Goal: Complete application form

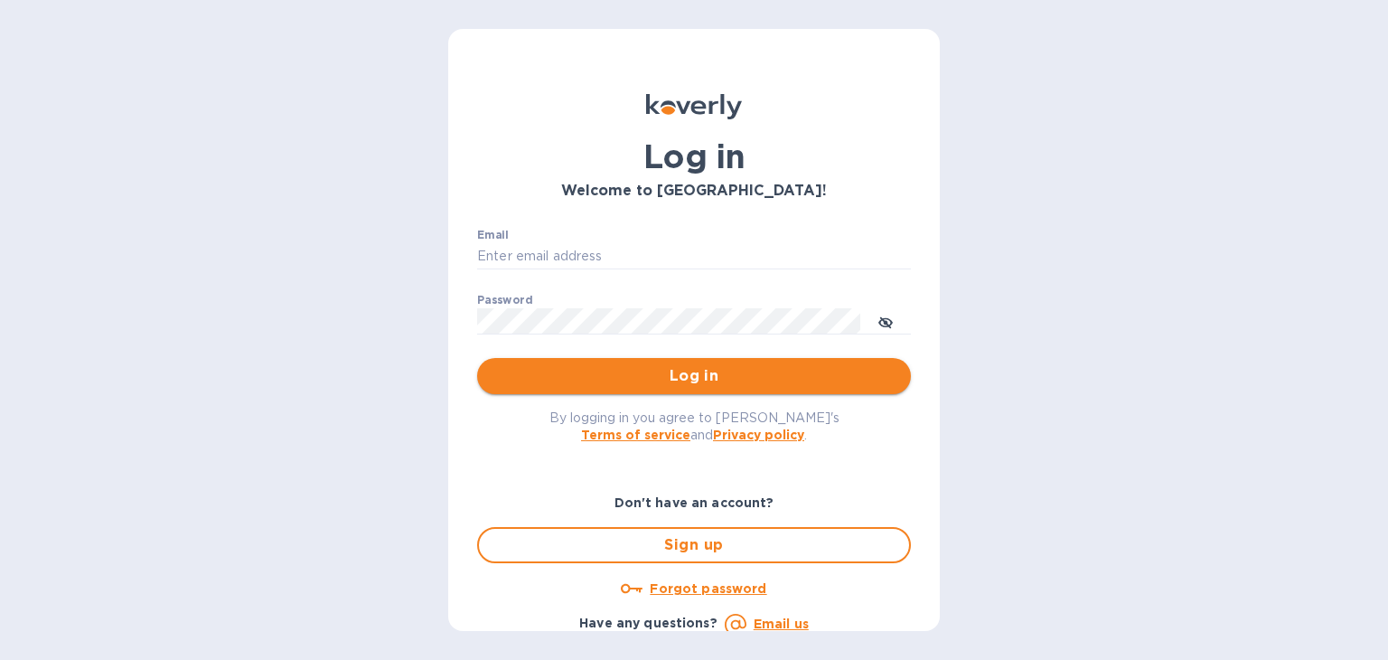
type input "[PERSON_NAME][EMAIL_ADDRESS][PERSON_NAME][DOMAIN_NAME]"
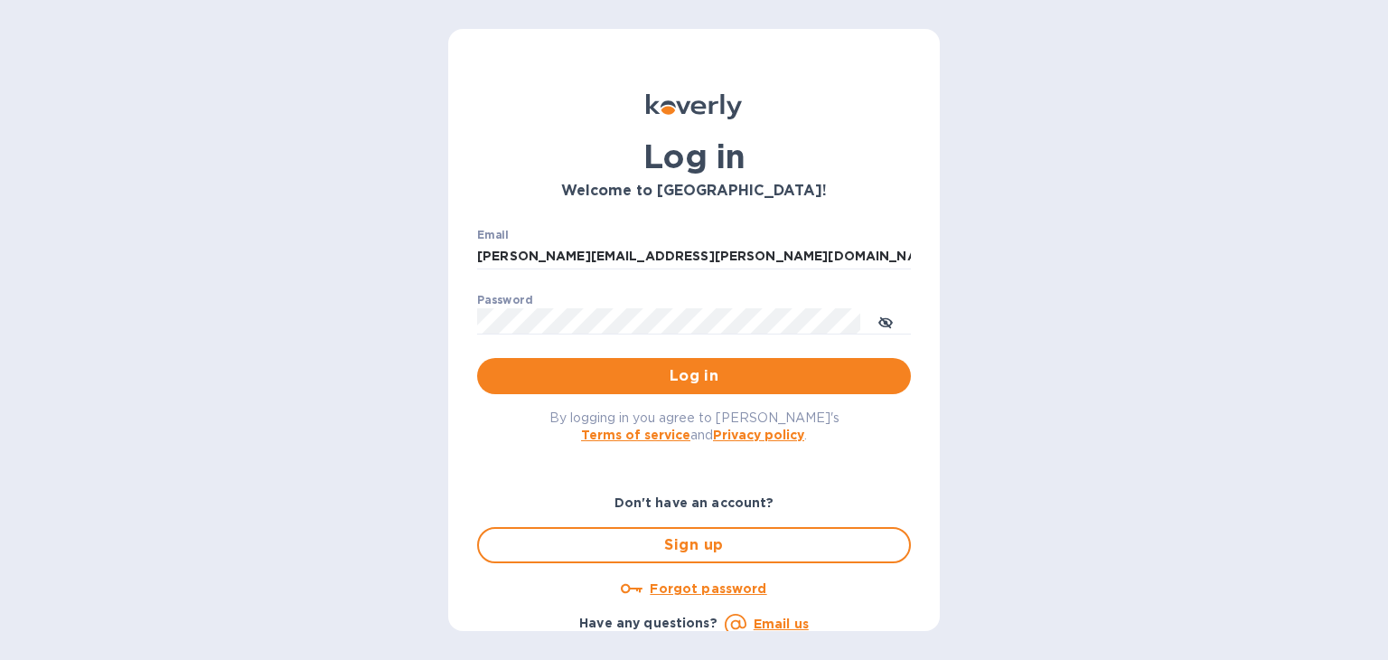
click at [612, 371] on span "Log in" at bounding box center [694, 376] width 405 height 22
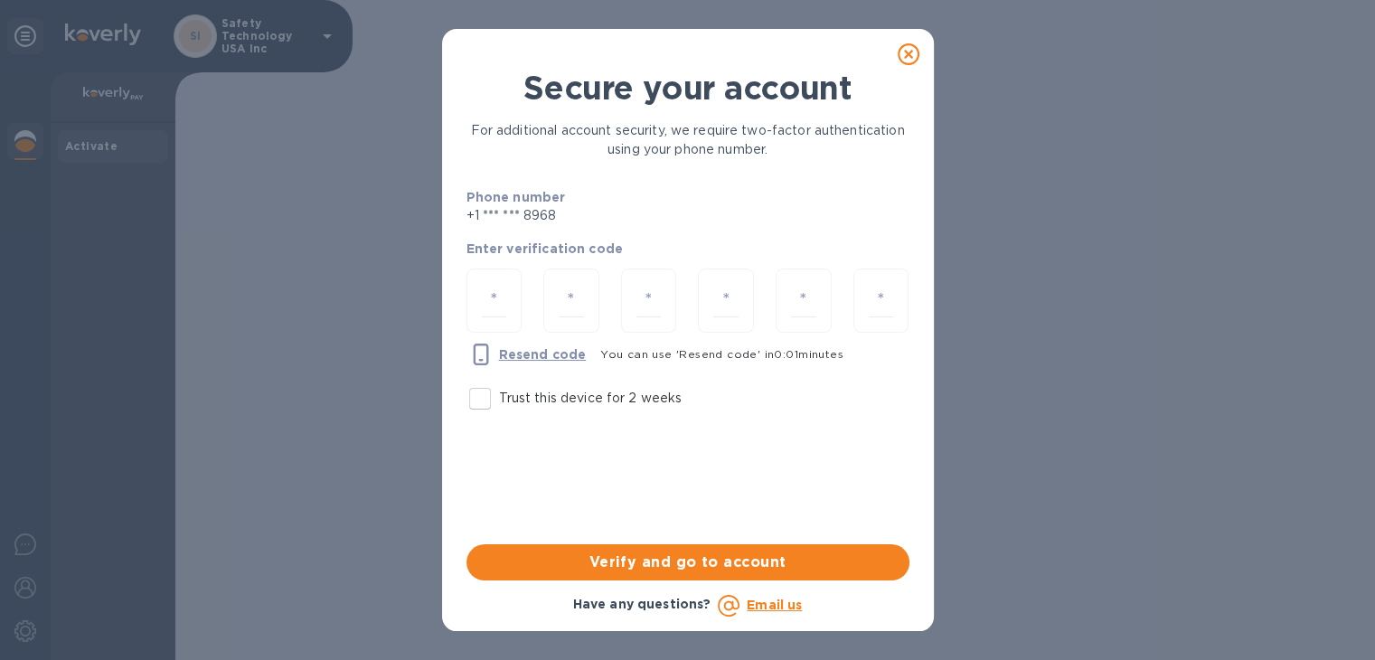
click at [488, 391] on input "Trust this device for 2 weeks" at bounding box center [480, 399] width 38 height 38
checkbox input "true"
click at [494, 293] on input "number" at bounding box center [494, 300] width 25 height 33
type input "3"
type input "2"
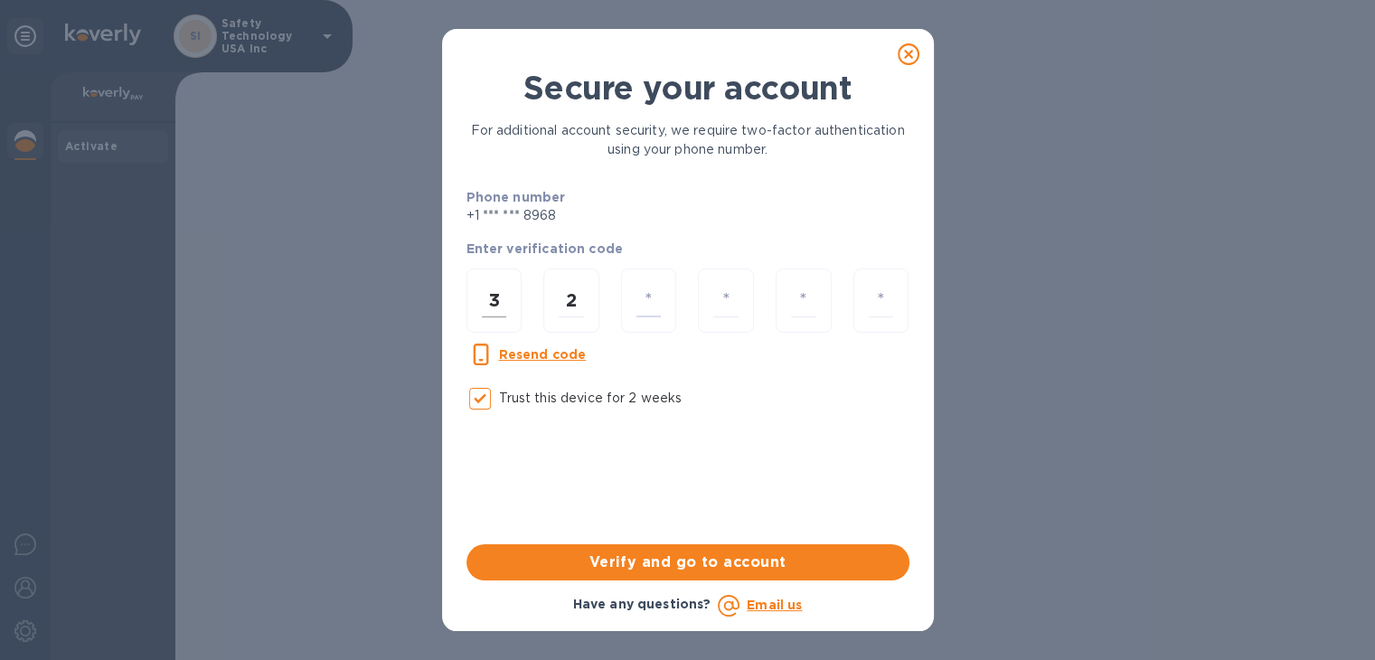
type input "9"
type input "2"
type input "8"
type input "6"
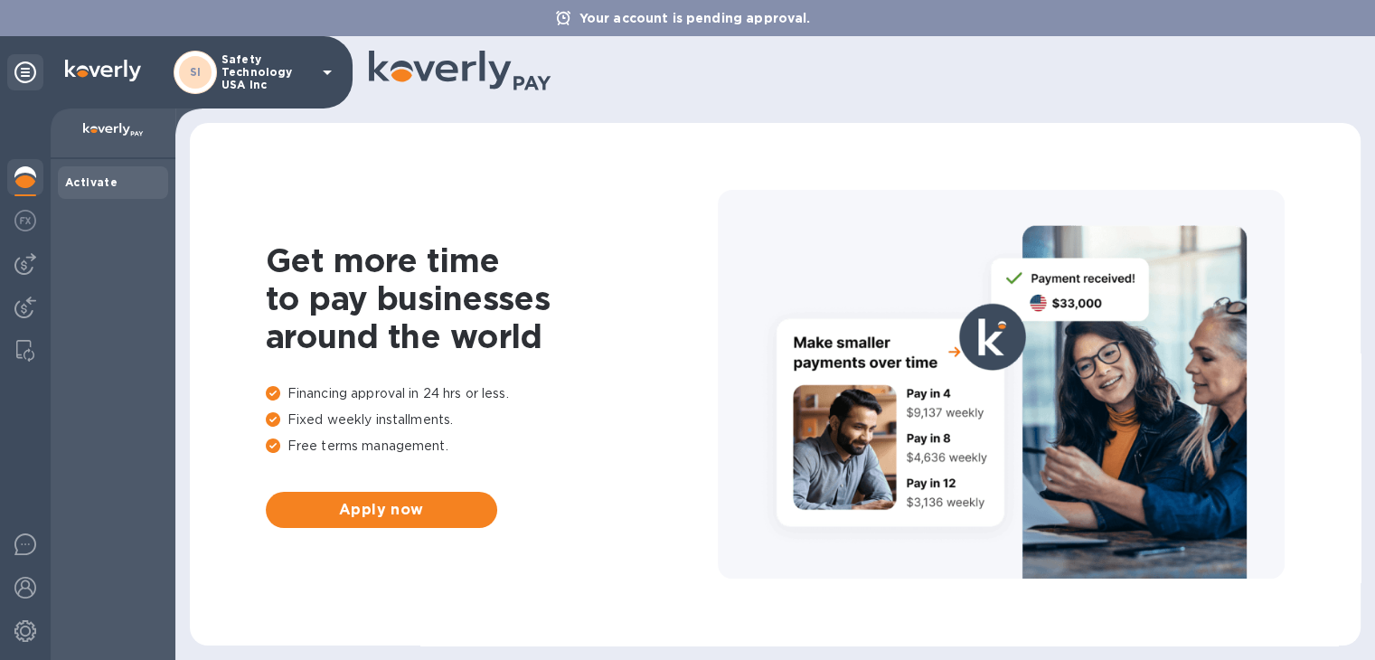
click at [28, 176] on img at bounding box center [25, 177] width 22 height 22
click at [347, 514] on span "Apply now" at bounding box center [381, 510] width 202 height 22
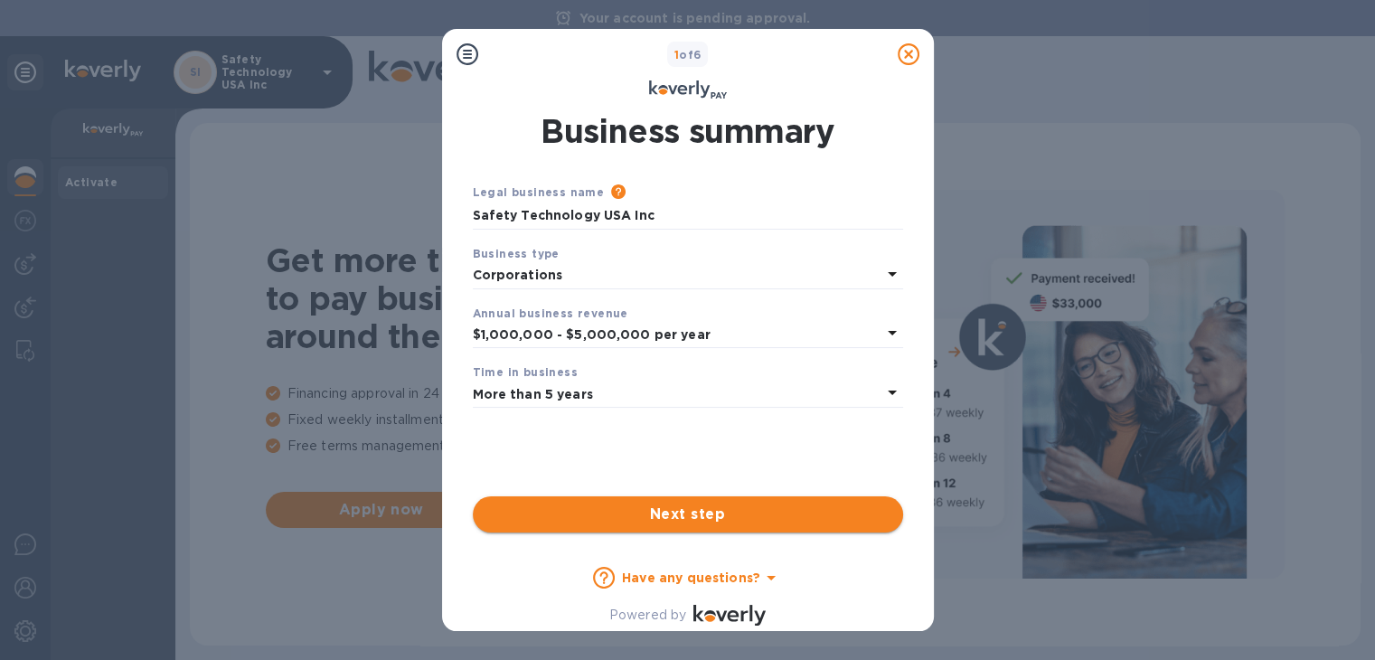
click at [738, 513] on span "Next step" at bounding box center [687, 514] width 401 height 22
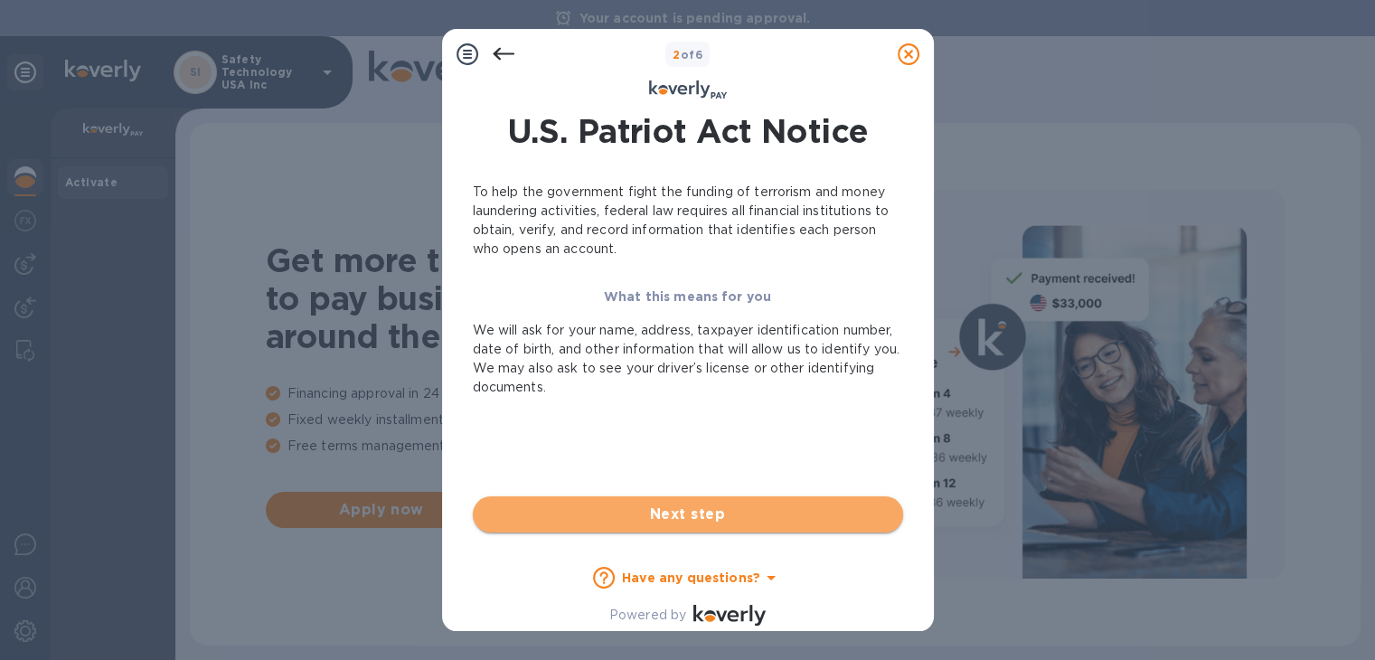
click at [756, 515] on span "Next step" at bounding box center [687, 514] width 401 height 22
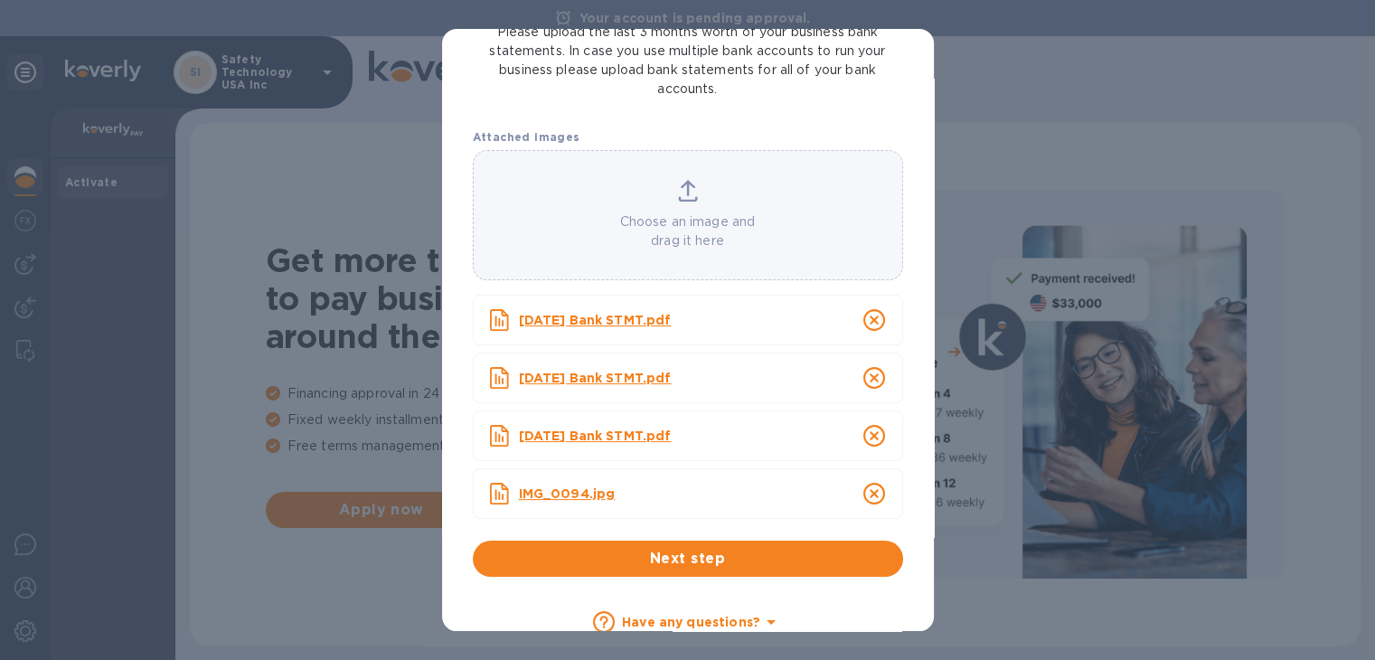
scroll to position [224, 0]
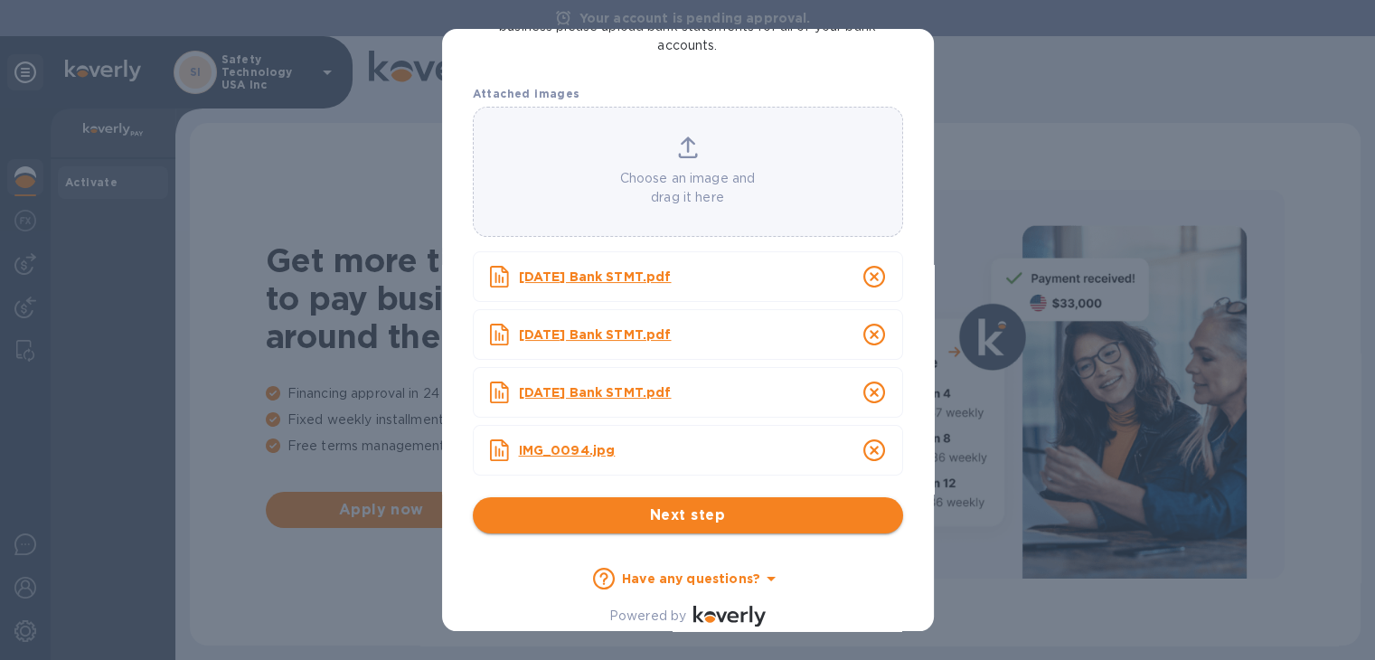
click at [733, 514] on span "Next step" at bounding box center [687, 515] width 401 height 22
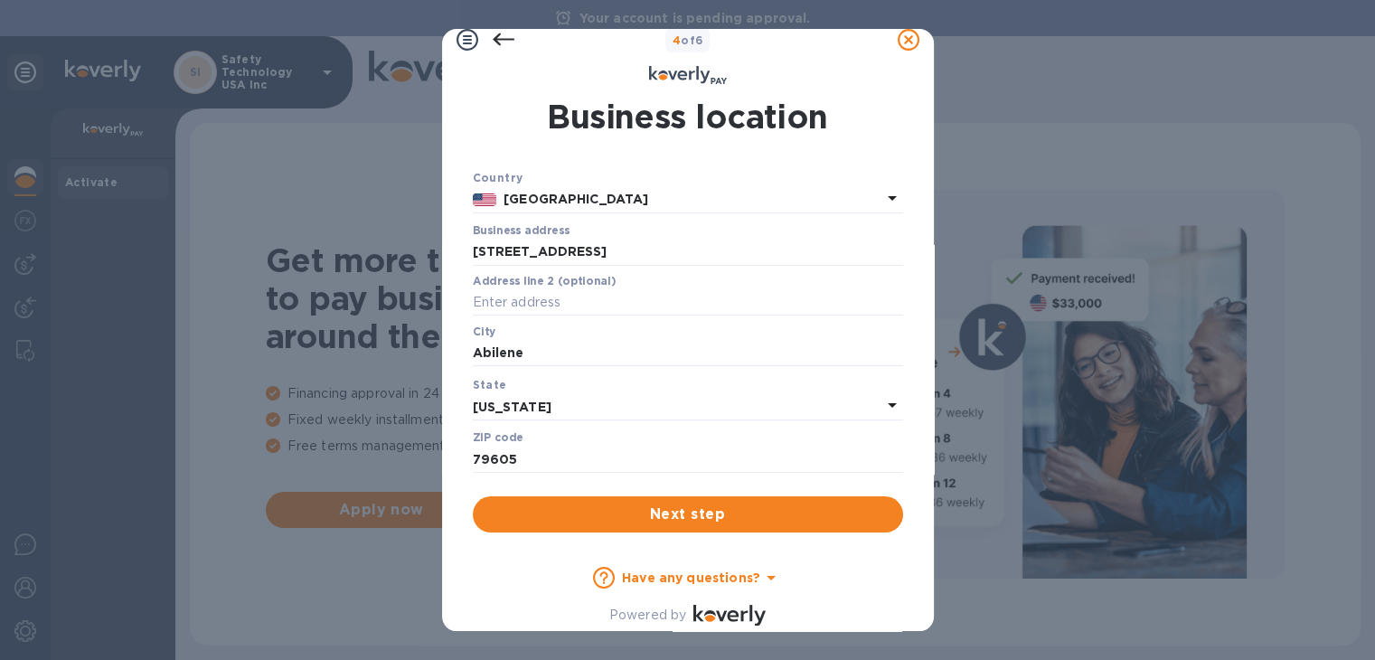
scroll to position [15, 0]
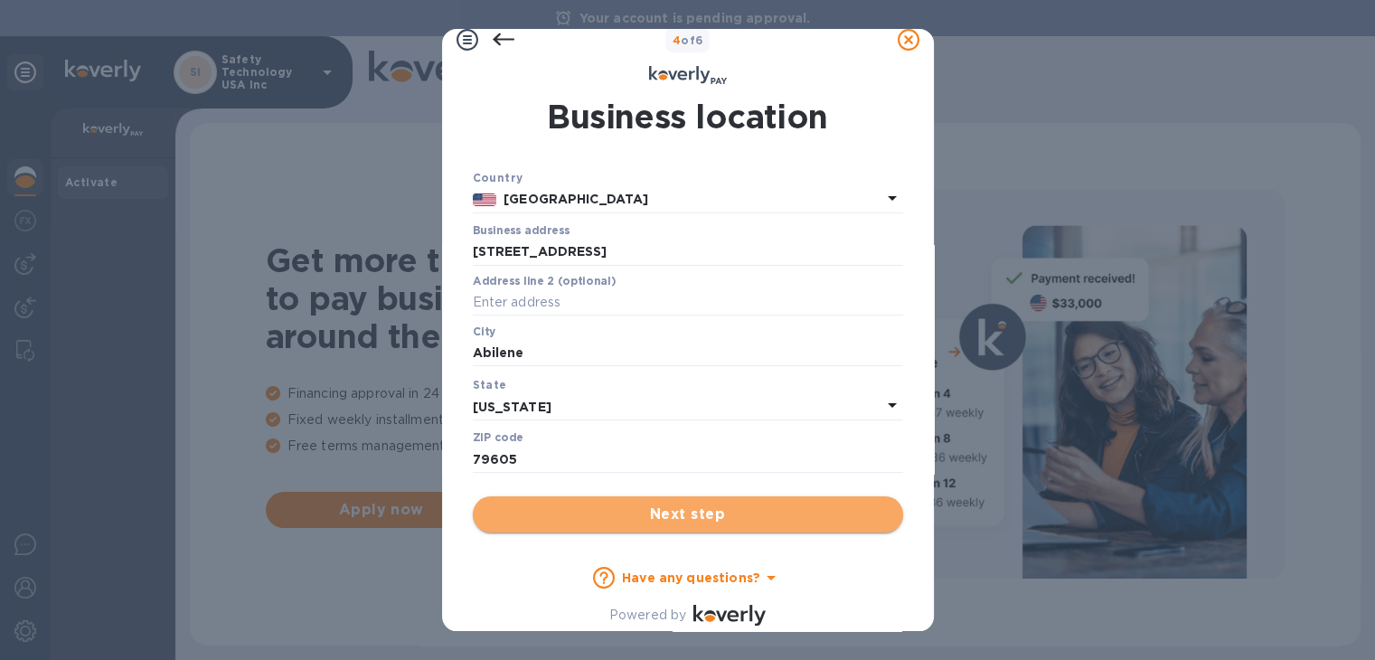
click at [723, 518] on span "Next step" at bounding box center [687, 514] width 401 height 22
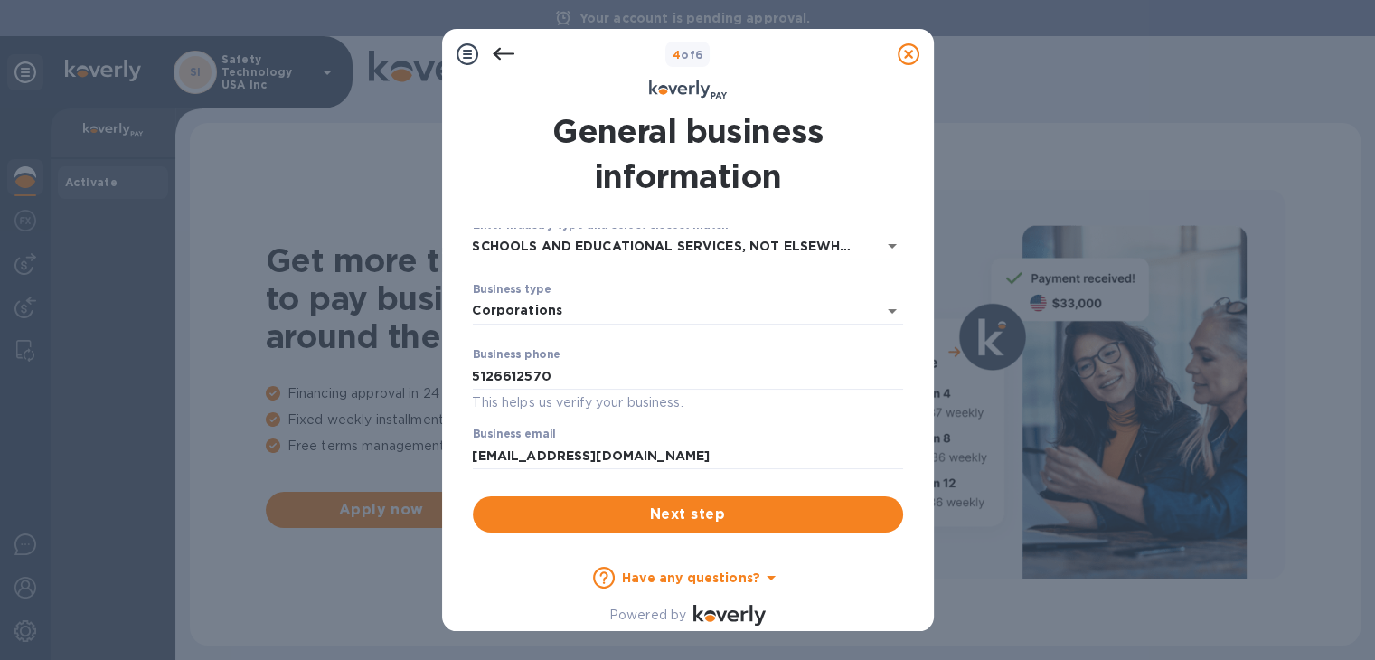
scroll to position [282, 0]
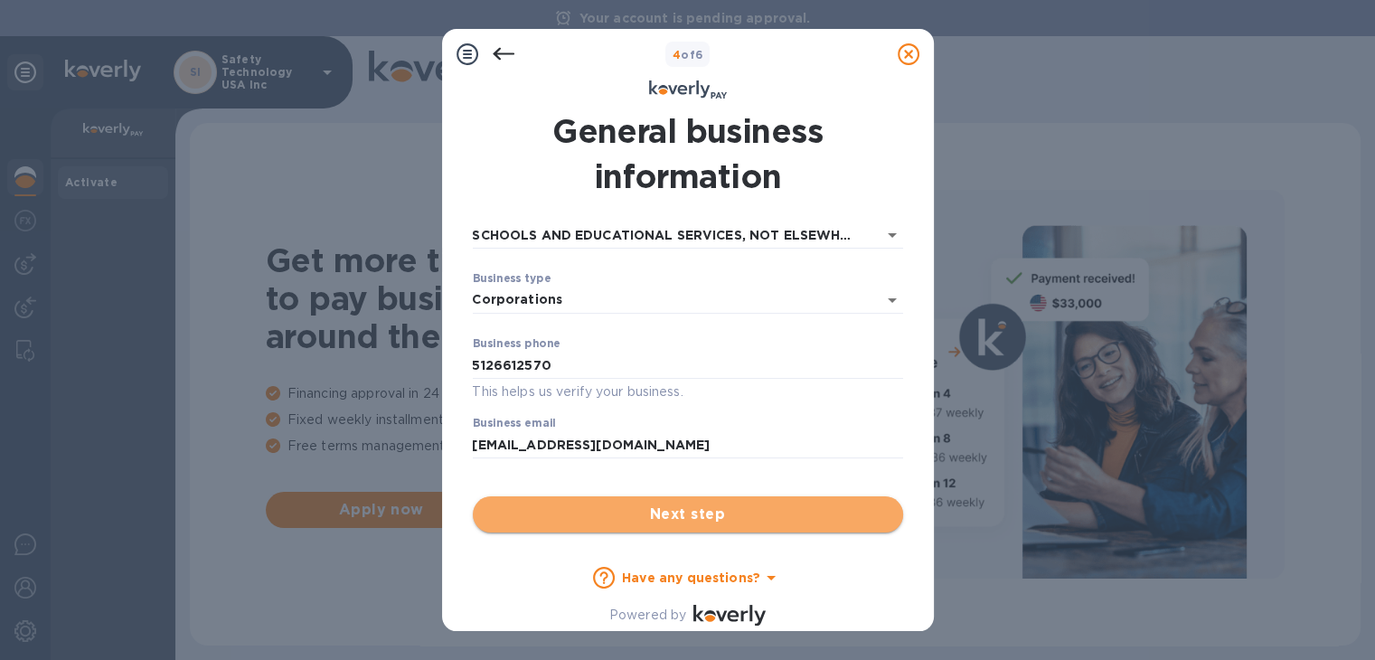
click at [727, 511] on span "Next step" at bounding box center [687, 514] width 401 height 22
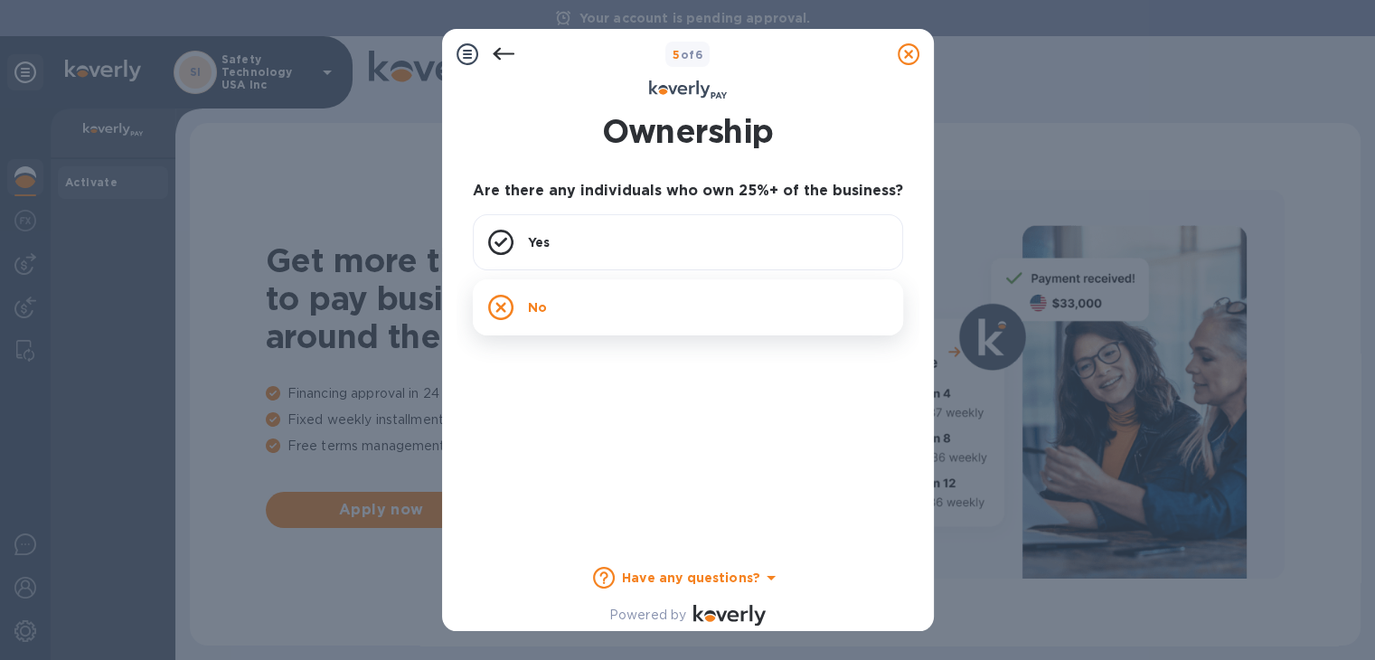
click at [537, 308] on p "No" at bounding box center [537, 307] width 19 height 18
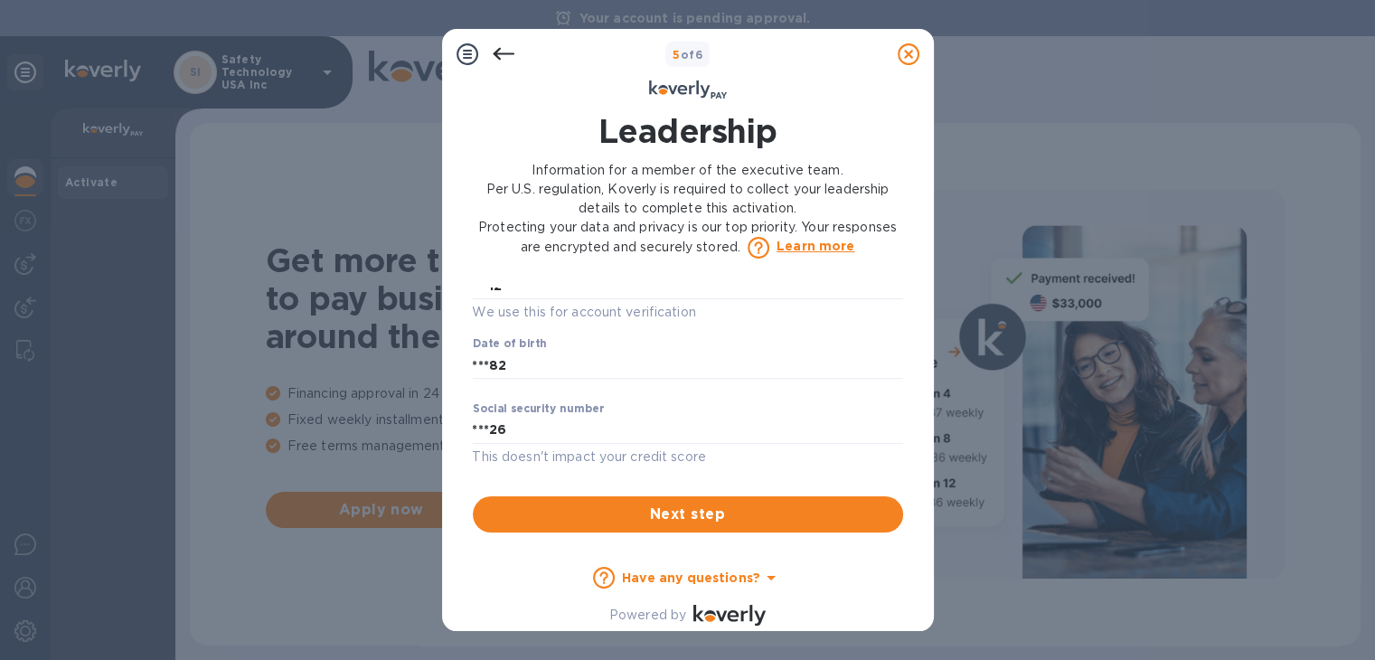
scroll to position [0, 0]
click at [773, 505] on span "Next step" at bounding box center [687, 514] width 401 height 22
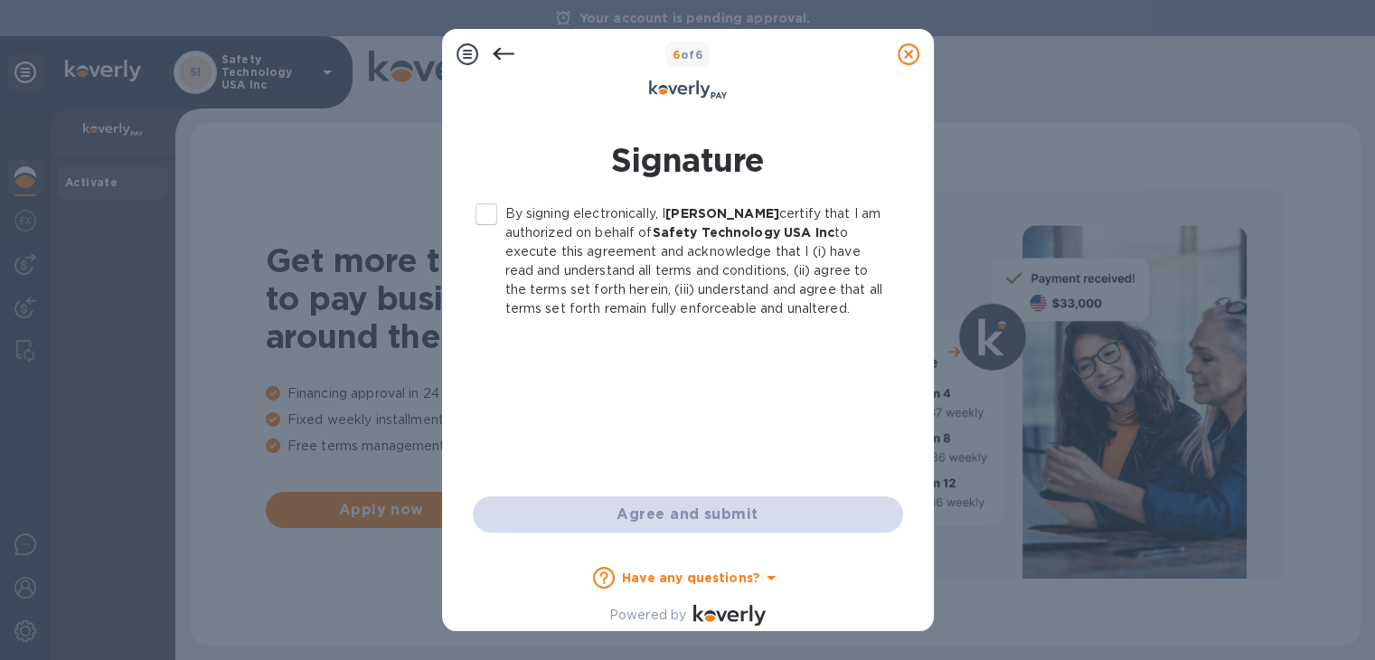
click at [502, 55] on icon at bounding box center [504, 54] width 22 height 22
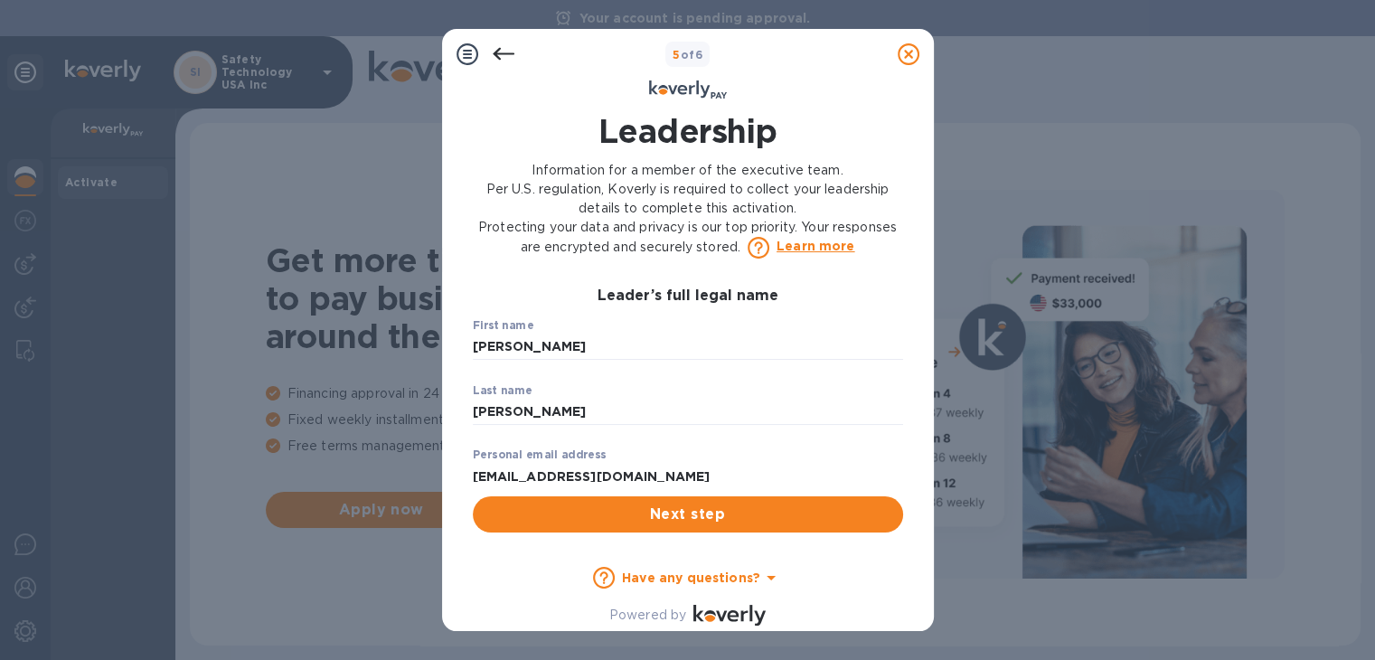
click at [502, 54] on icon at bounding box center [503, 54] width 22 height 13
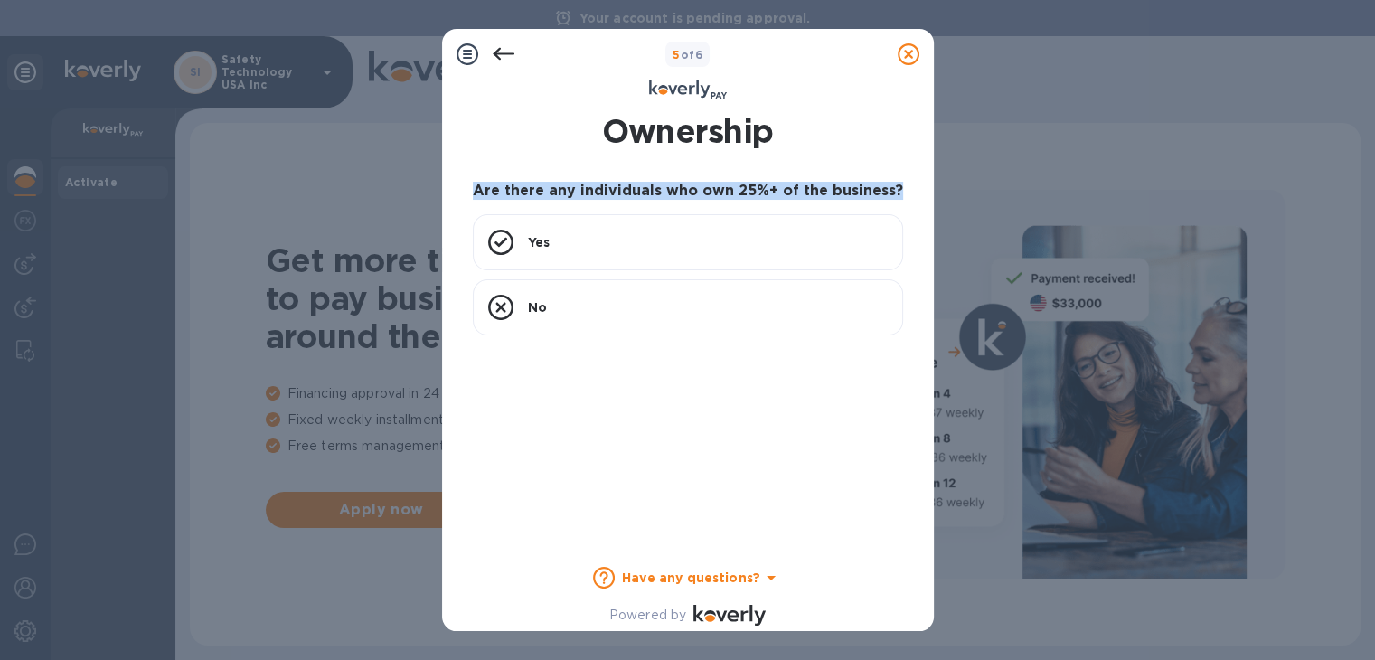
drag, startPoint x: 478, startPoint y: 185, endPoint x: 899, endPoint y: 185, distance: 421.2
click at [899, 185] on h3 "Are there any individuals who own 25%+ of the business?" at bounding box center [688, 191] width 430 height 17
copy h3 "Are there any individuals who own 25%+ of the business?"
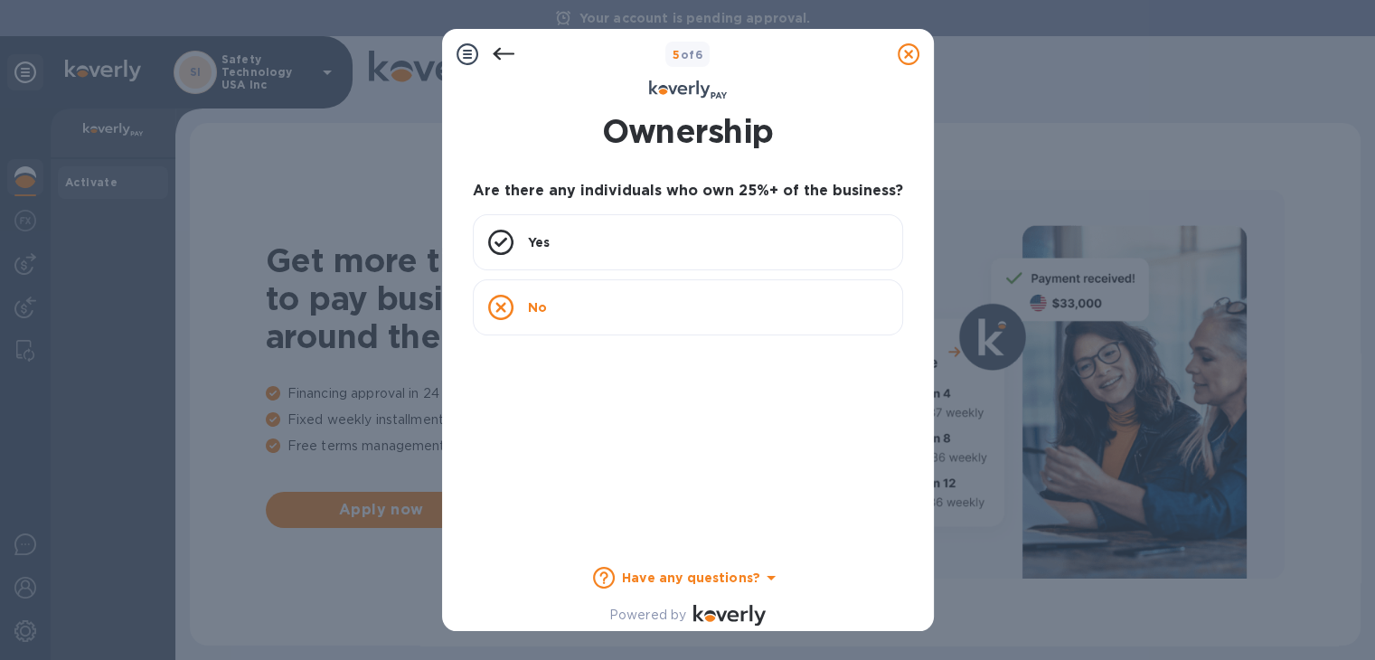
drag, startPoint x: 573, startPoint y: 304, endPoint x: 593, endPoint y: 498, distance: 195.4
click at [573, 304] on div "No" at bounding box center [688, 307] width 430 height 56
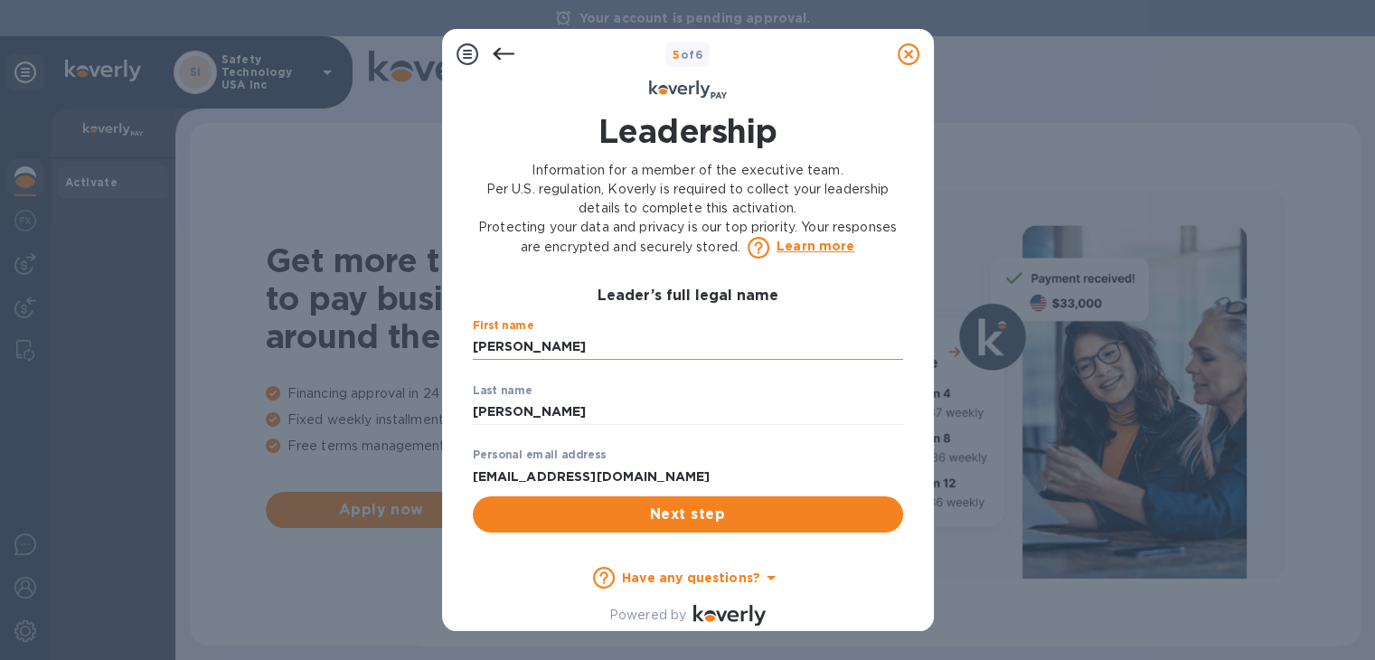
click at [552, 344] on input "Kathryn" at bounding box center [688, 347] width 430 height 27
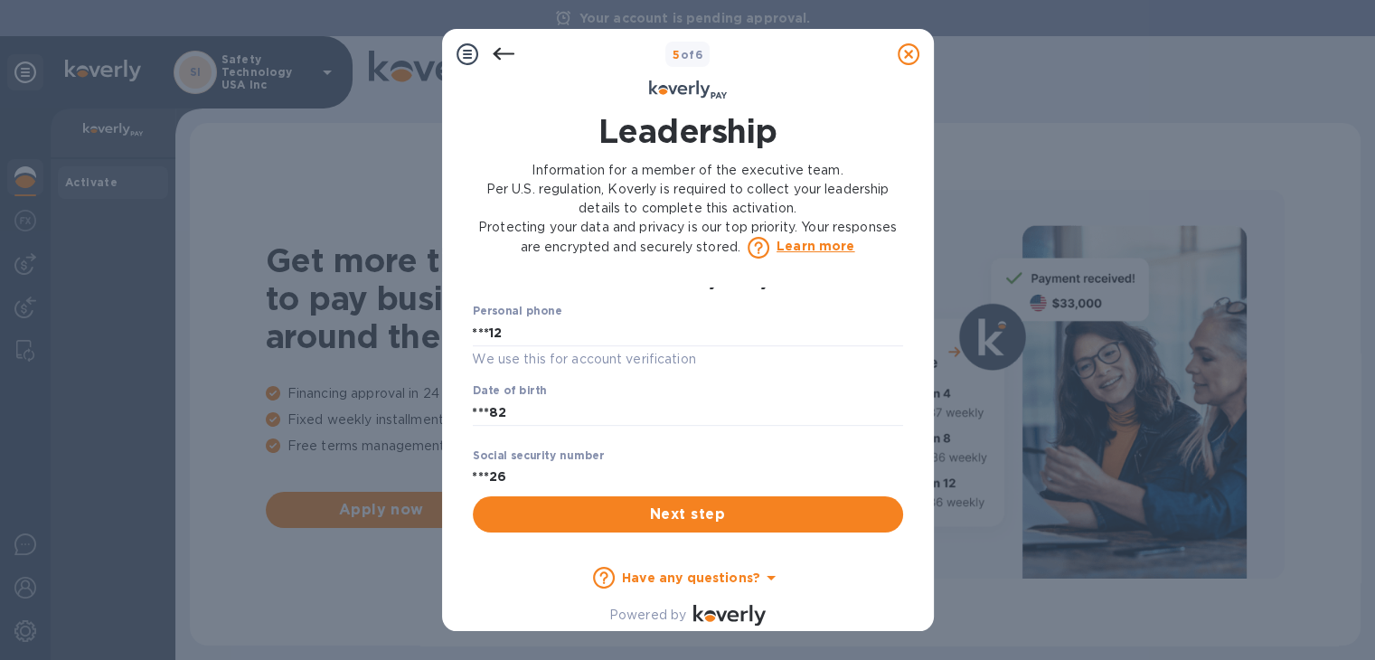
scroll to position [952, 0]
type input "Kayce"
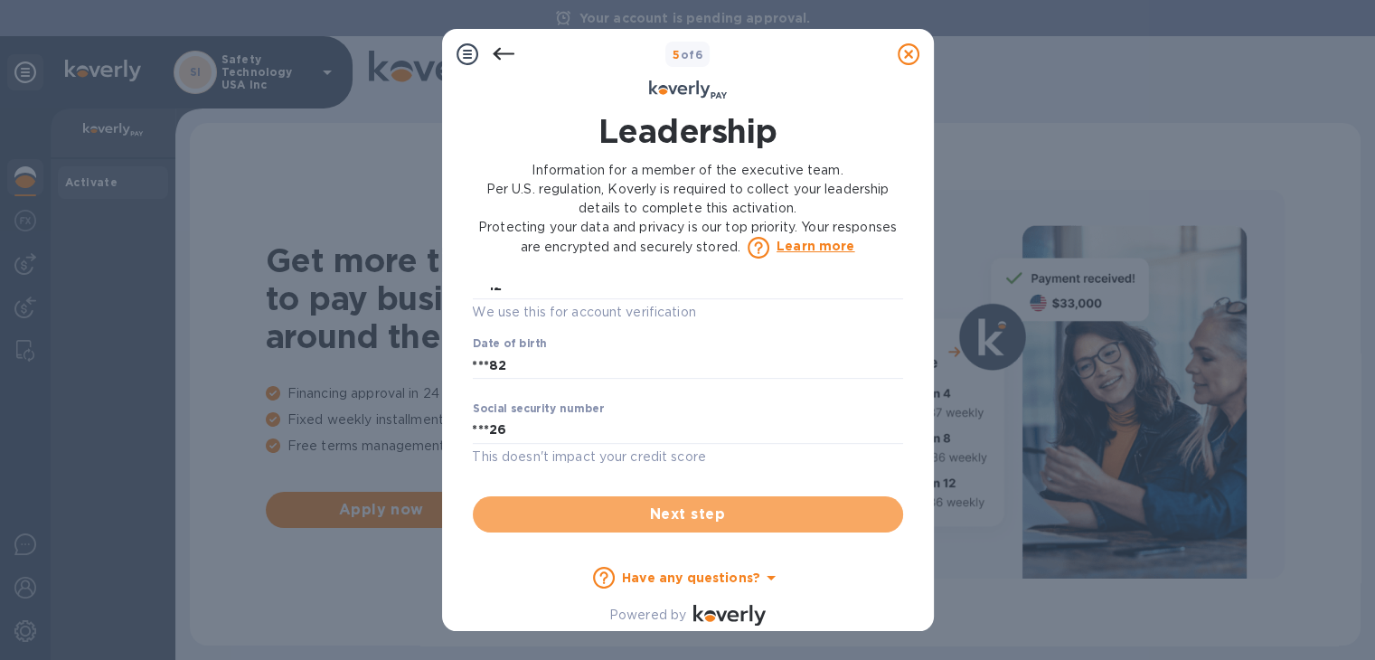
drag, startPoint x: 669, startPoint y: 514, endPoint x: 681, endPoint y: 506, distance: 14.3
click at [669, 514] on span "Next step" at bounding box center [687, 514] width 401 height 22
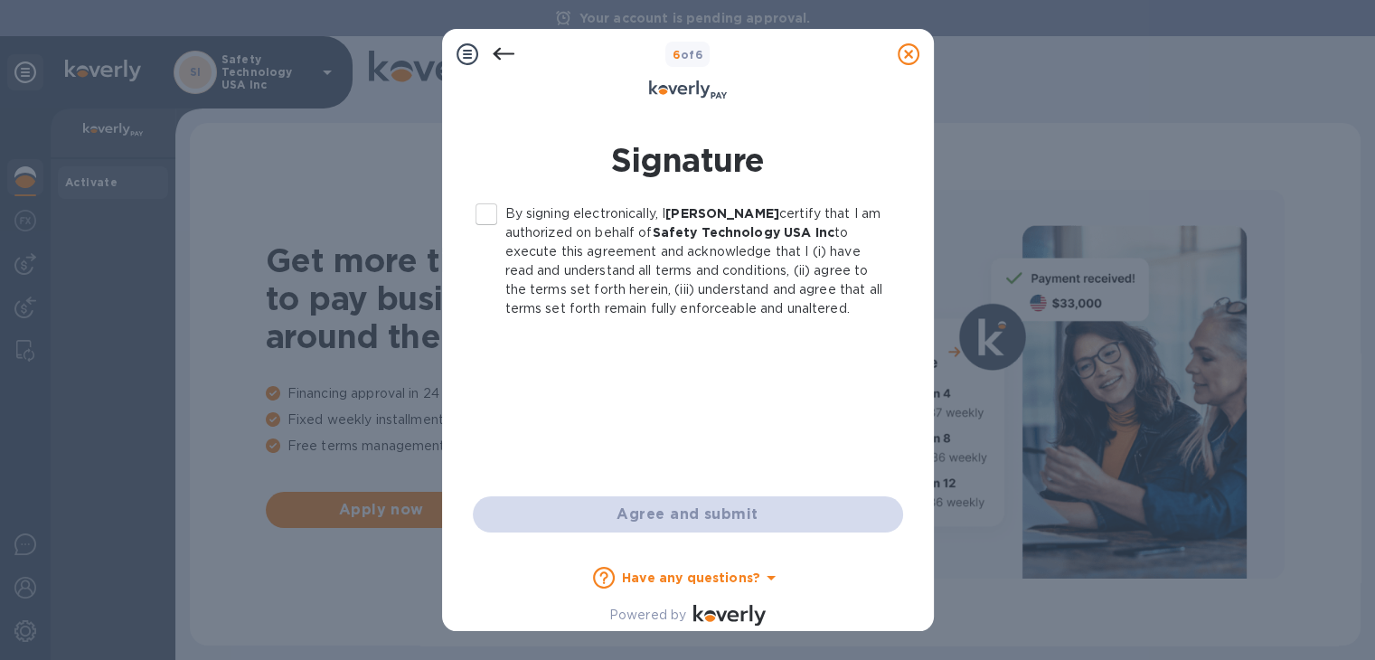
click at [491, 208] on input "By signing electronically, I Kayce Baucom certify that I am authorized on behal…" at bounding box center [486, 214] width 38 height 38
checkbox input "true"
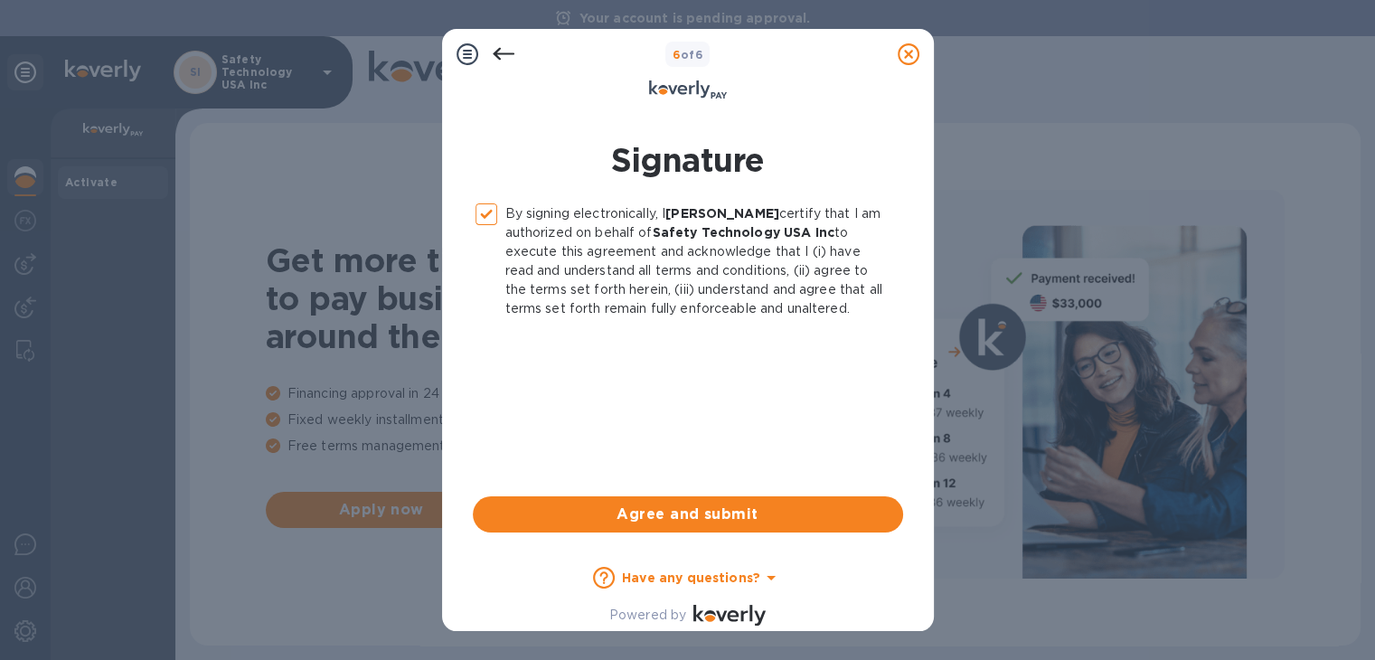
click at [511, 51] on icon at bounding box center [504, 54] width 22 height 22
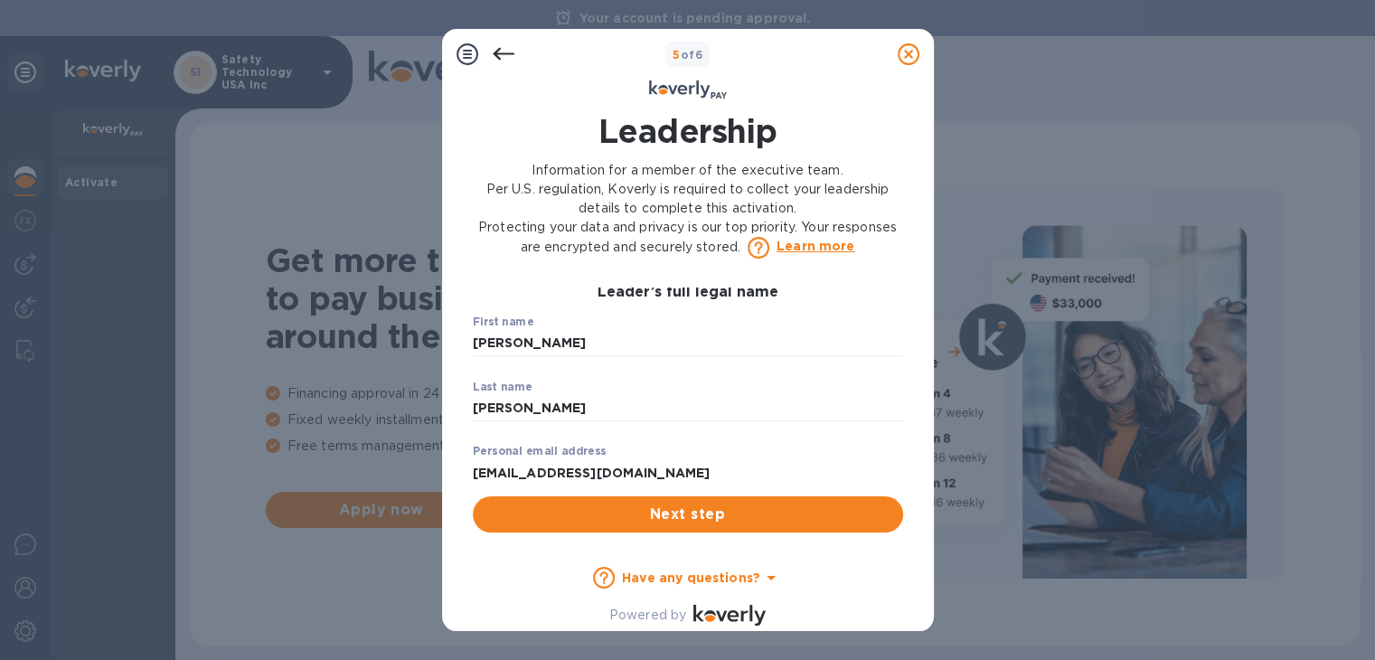
scroll to position [0, 0]
